Goal: Navigation & Orientation: Find specific page/section

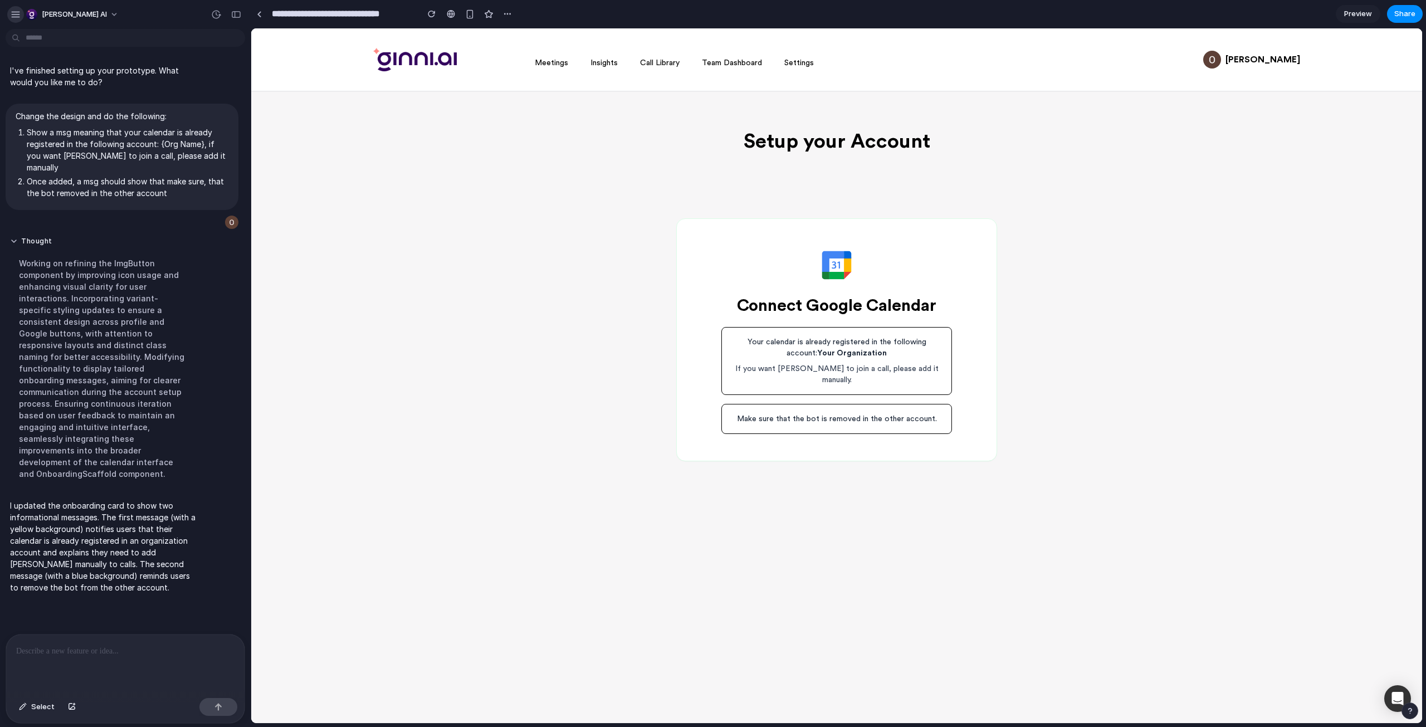
click at [15, 8] on button "button" at bounding box center [15, 14] width 17 height 17
click at [236, 14] on div "button" at bounding box center [236, 15] width 10 height 8
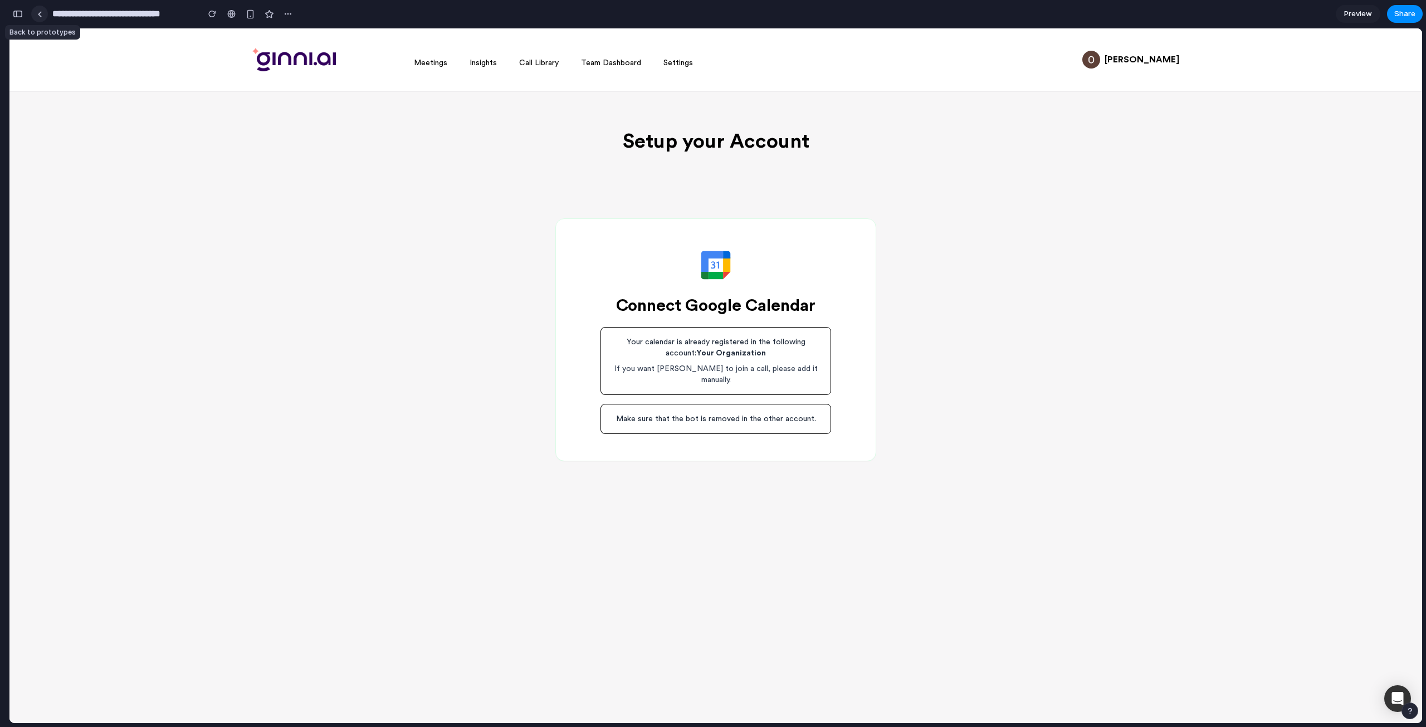
click at [41, 14] on div at bounding box center [39, 14] width 5 height 6
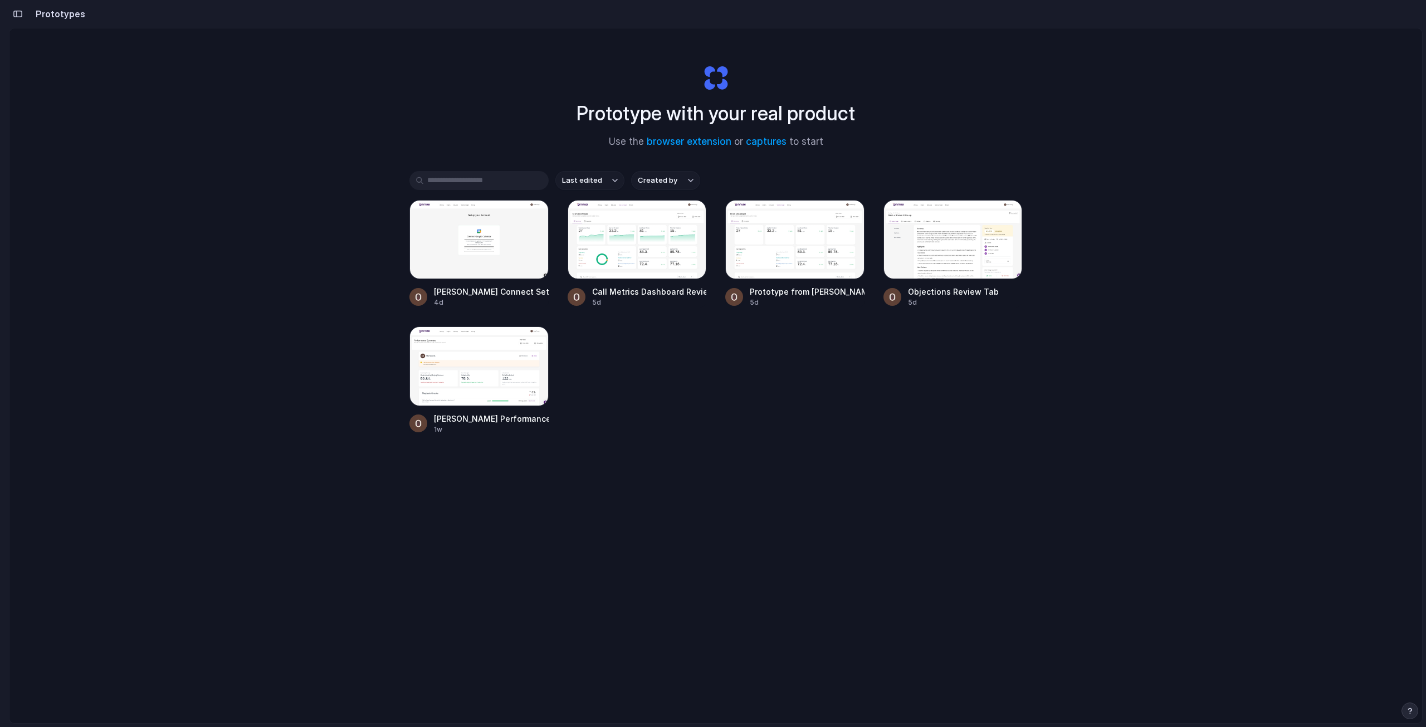
click at [573, 110] on div "Prototype with your real product Use the browser extension or captures to start" at bounding box center [716, 102] width 446 height 120
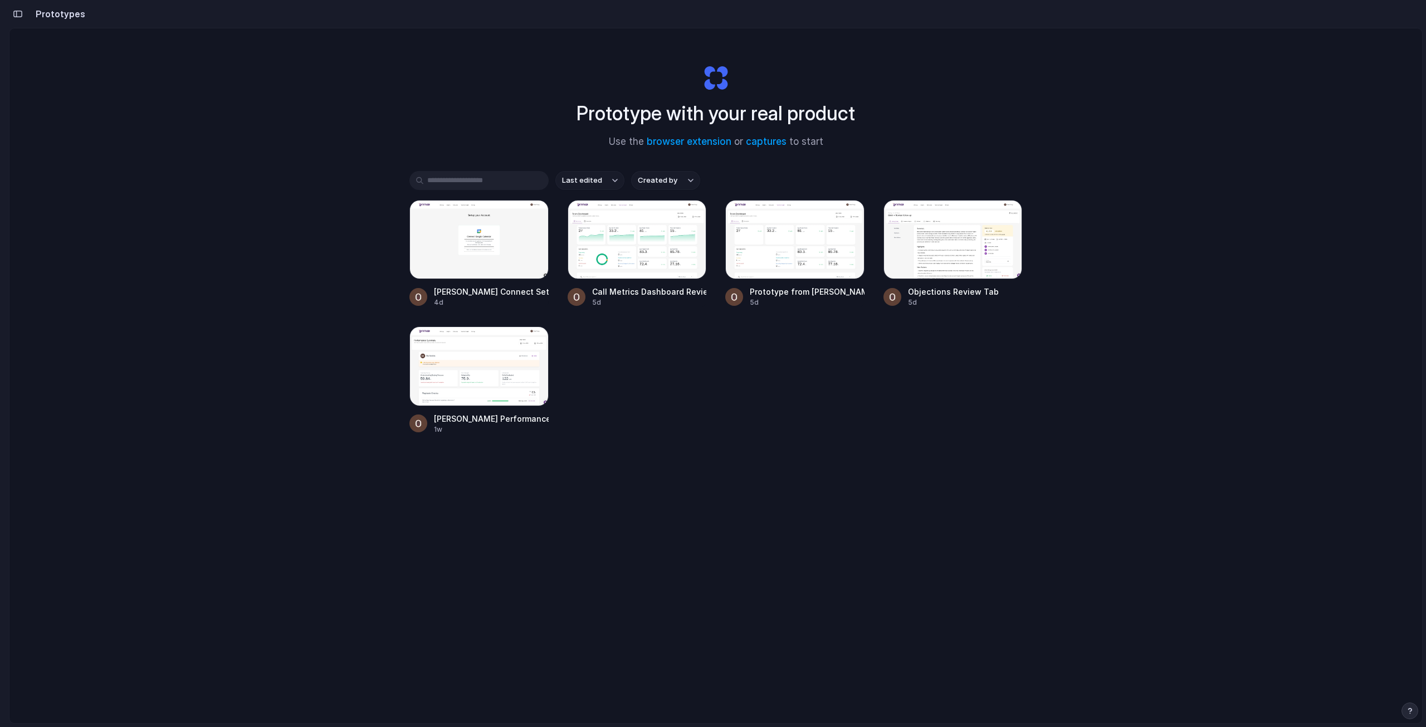
click at [587, 110] on h1 "Prototype with your real product" at bounding box center [715, 114] width 278 height 30
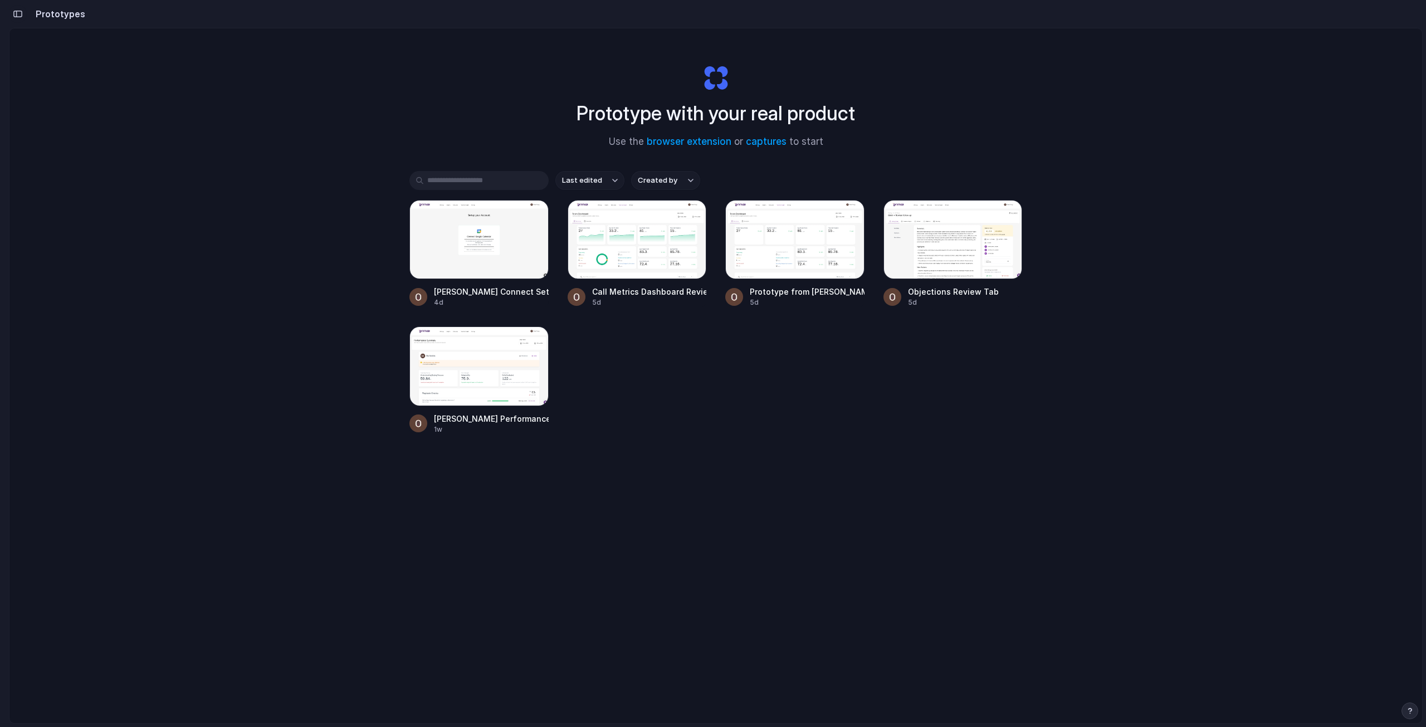
click at [21, 8] on button "button" at bounding box center [18, 14] width 18 height 18
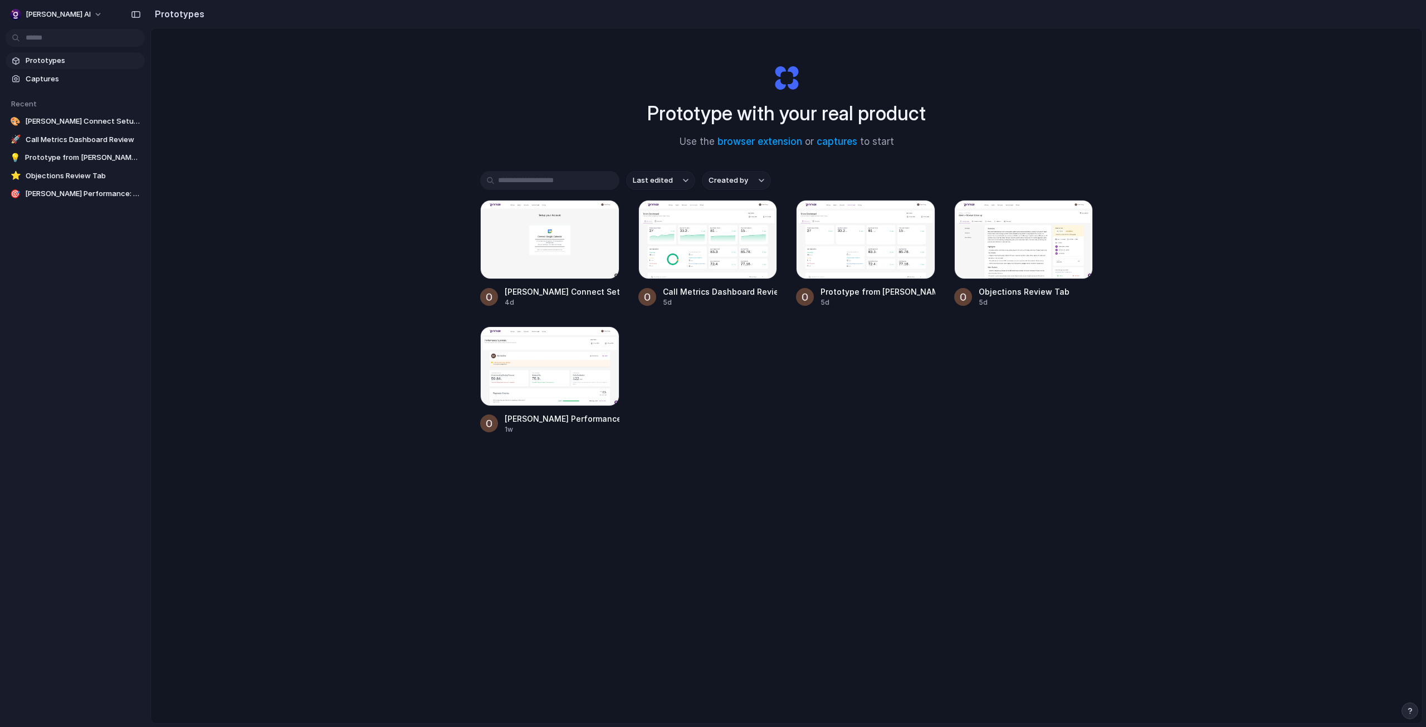
click at [681, 184] on button "Last edited" at bounding box center [660, 180] width 69 height 19
click at [737, 175] on span "Created by" at bounding box center [728, 180] width 40 height 11
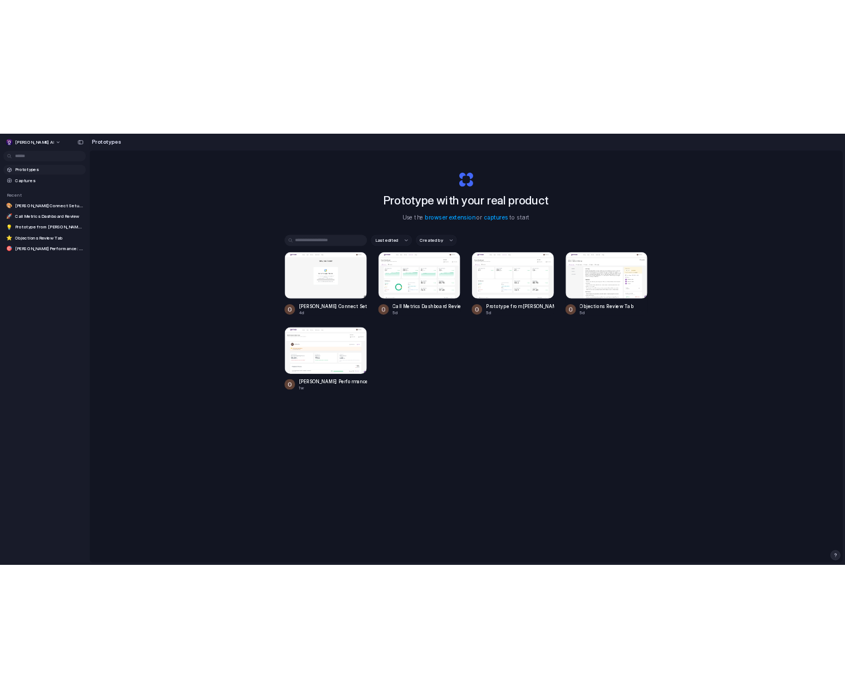
scroll to position [1, 0]
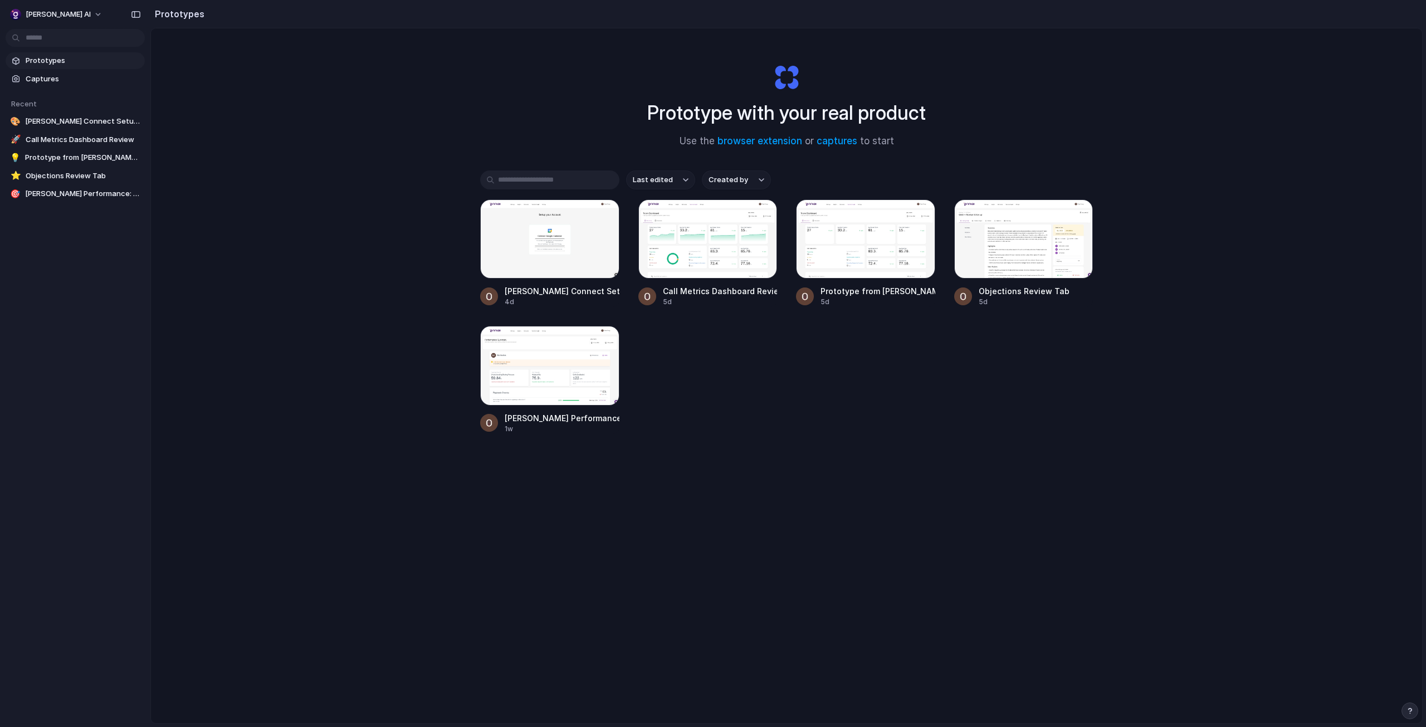
click at [881, 65] on div "Prototype with your real product Use the browser extension or captures to start" at bounding box center [787, 101] width 446 height 120
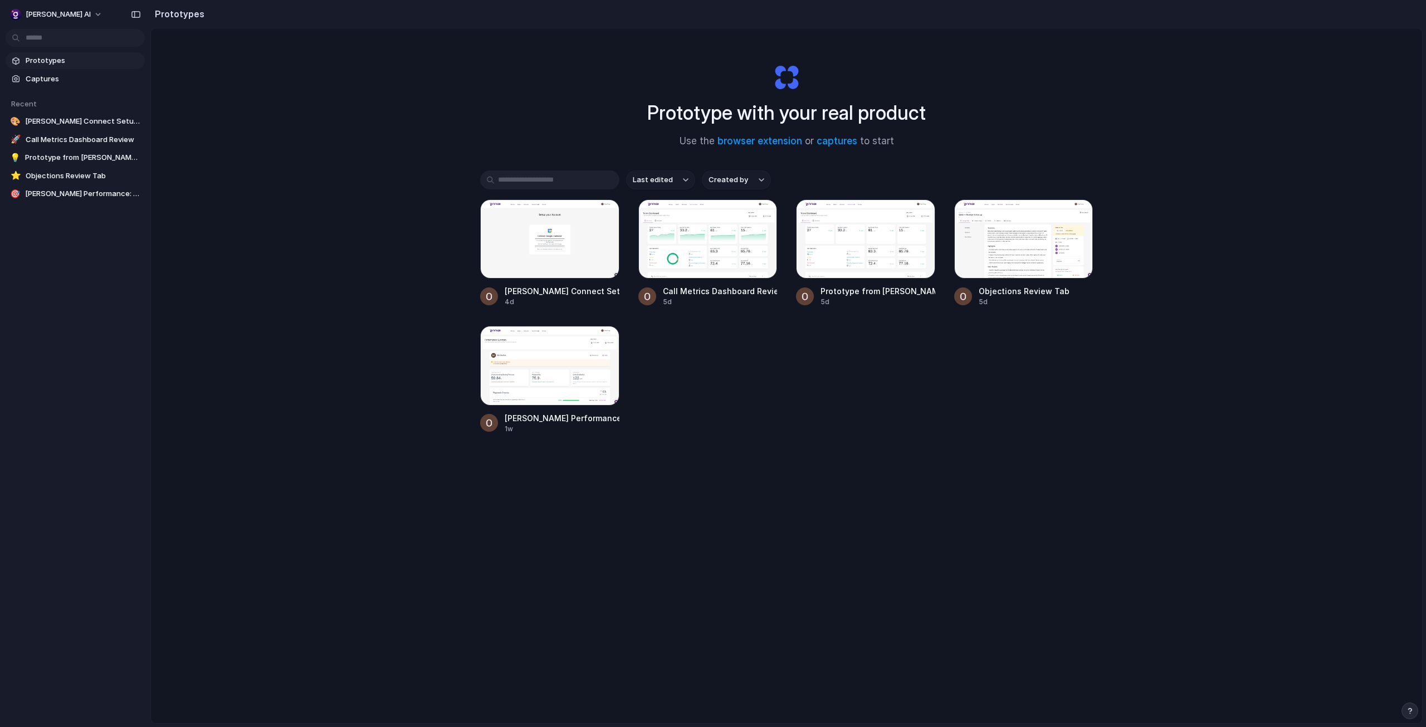
click at [822, 102] on h1 "Prototype with your real product" at bounding box center [786, 113] width 278 height 30
click at [822, 109] on h1 "Prototype with your real product" at bounding box center [786, 113] width 278 height 30
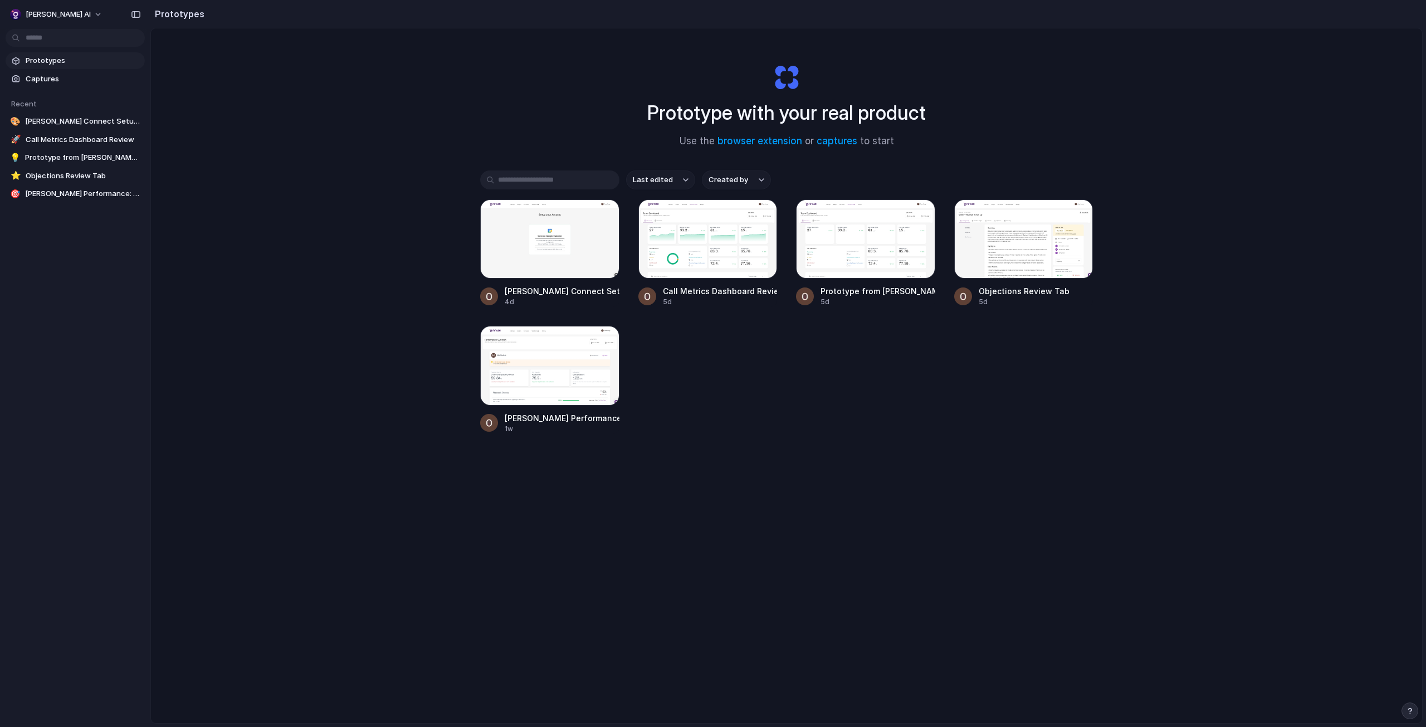
click at [822, 109] on h1 "Prototype with your real product" at bounding box center [786, 113] width 278 height 30
click at [815, 114] on h1 "Prototype with your real product" at bounding box center [786, 113] width 278 height 30
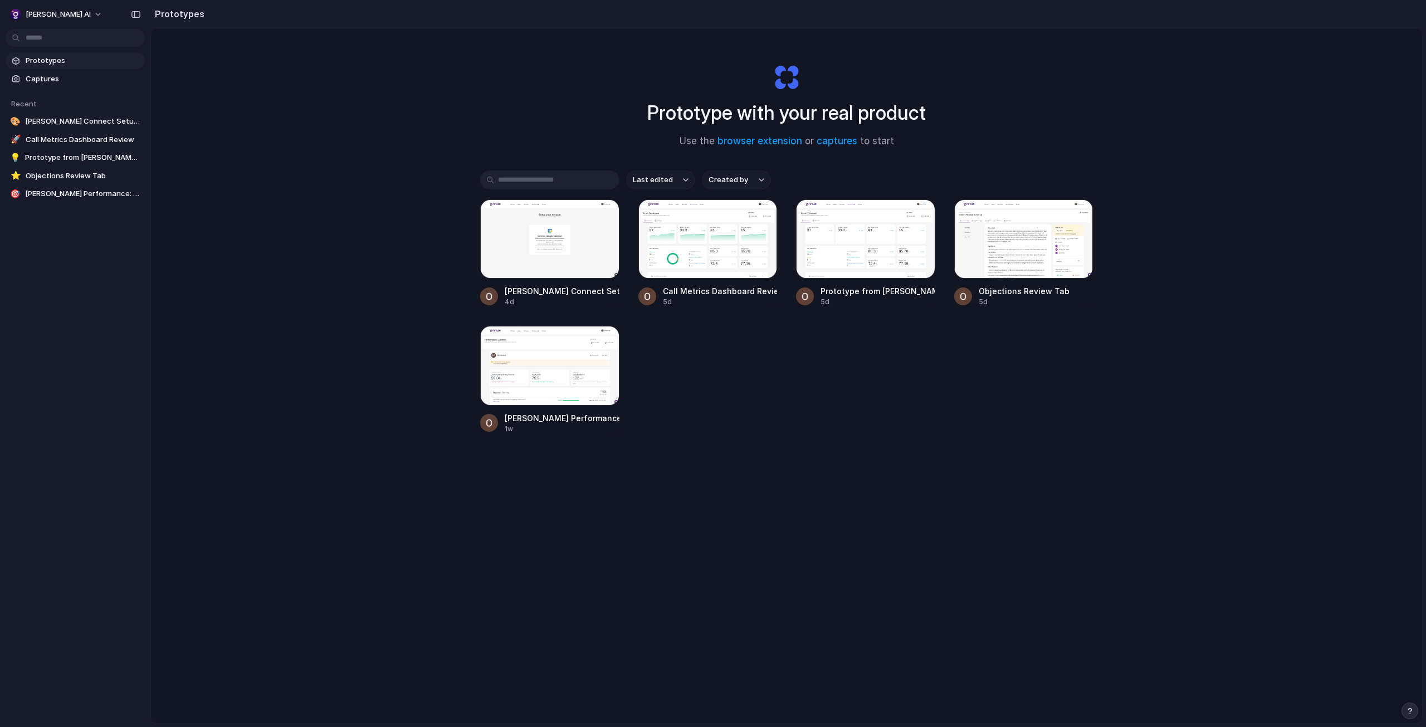
click at [815, 114] on h1 "Prototype with your real product" at bounding box center [786, 113] width 278 height 30
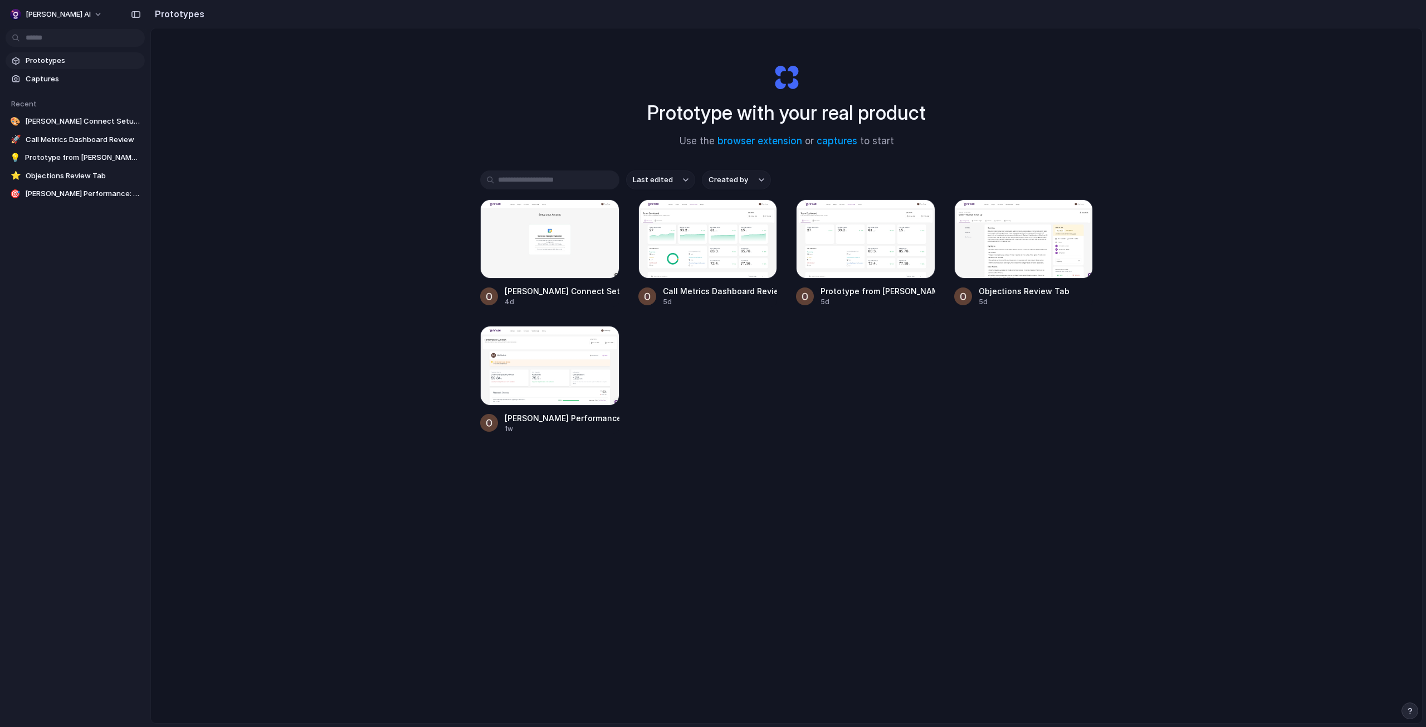
click at [815, 114] on h1 "Prototype with your real product" at bounding box center [786, 113] width 278 height 30
click at [751, 180] on button "Created by" at bounding box center [736, 179] width 69 height 19
